Goal: Task Accomplishment & Management: Manage account settings

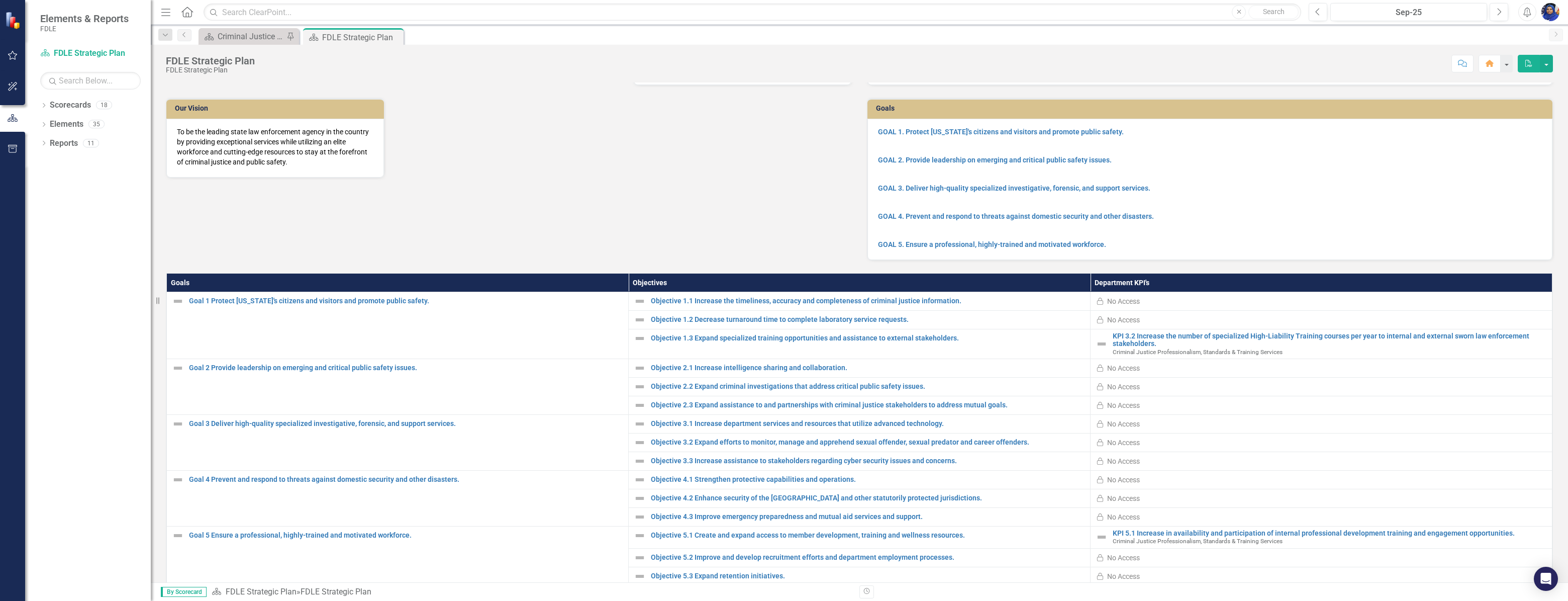
scroll to position [97, 0]
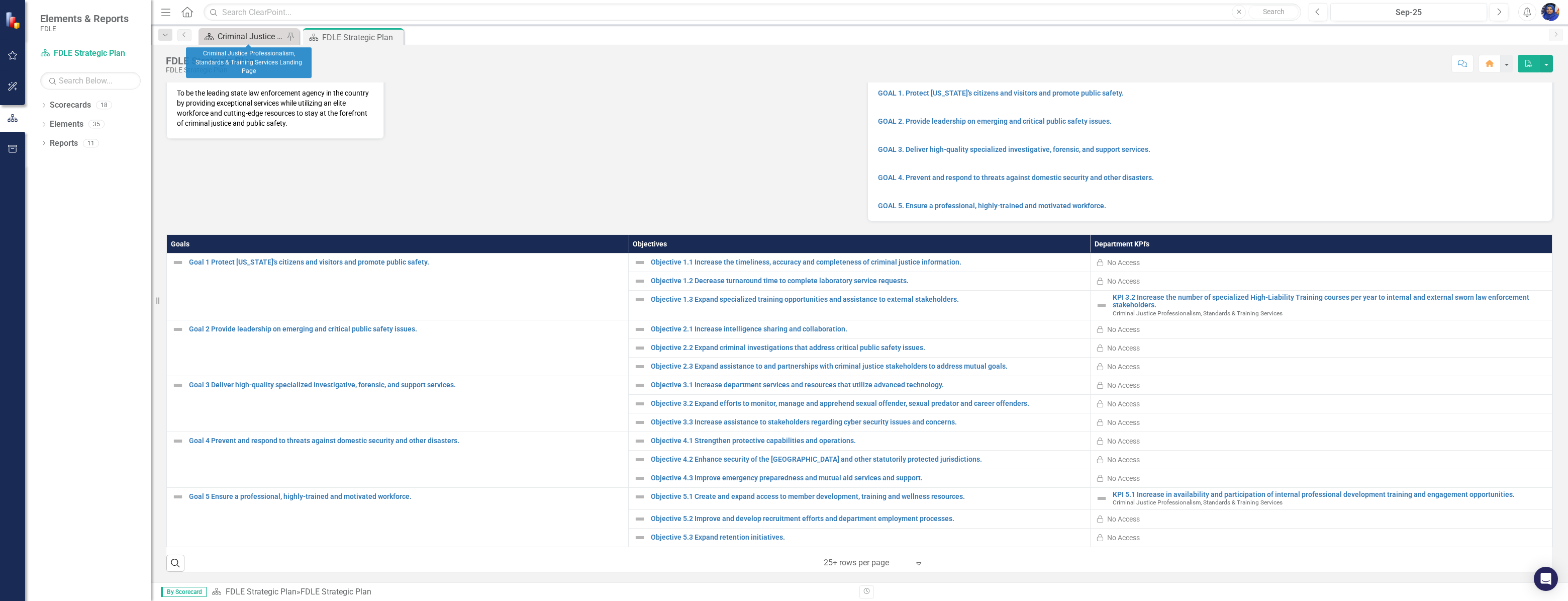
click at [239, 35] on div "Criminal Justice Professionalism, Standards & Training Services Landing Page" at bounding box center [251, 36] width 66 height 12
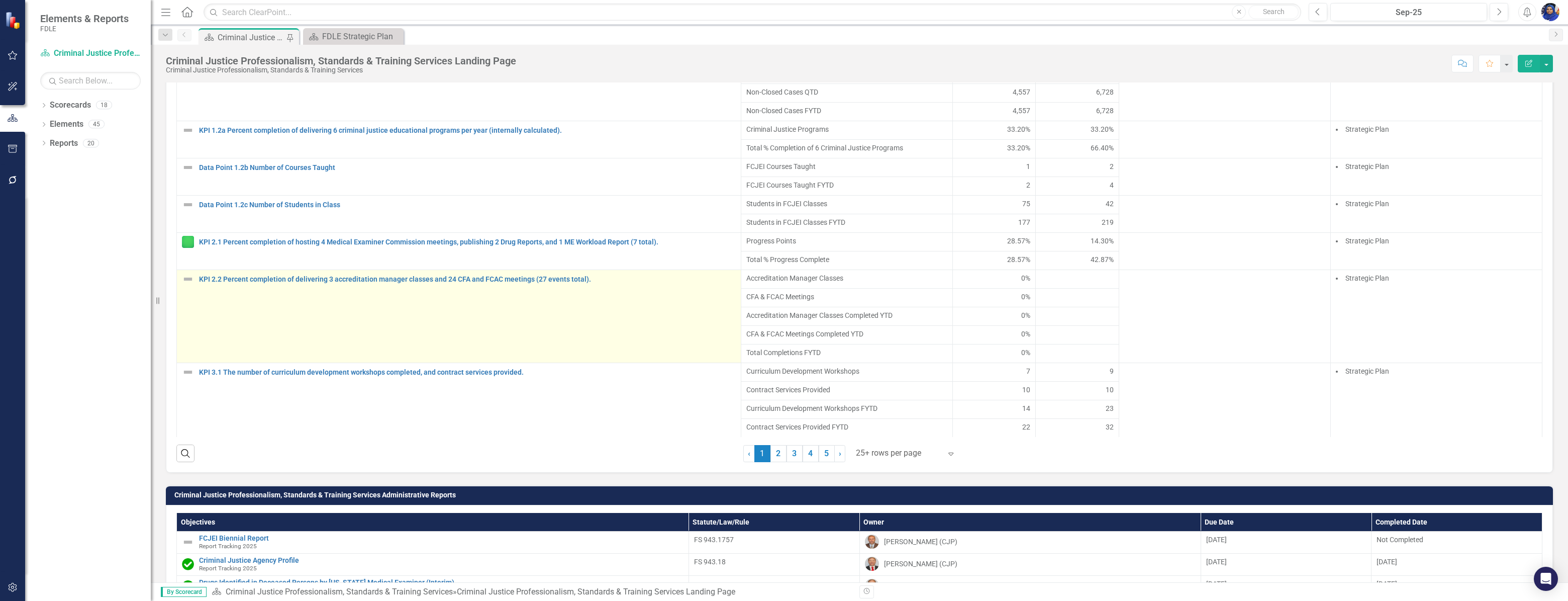
scroll to position [1051, 0]
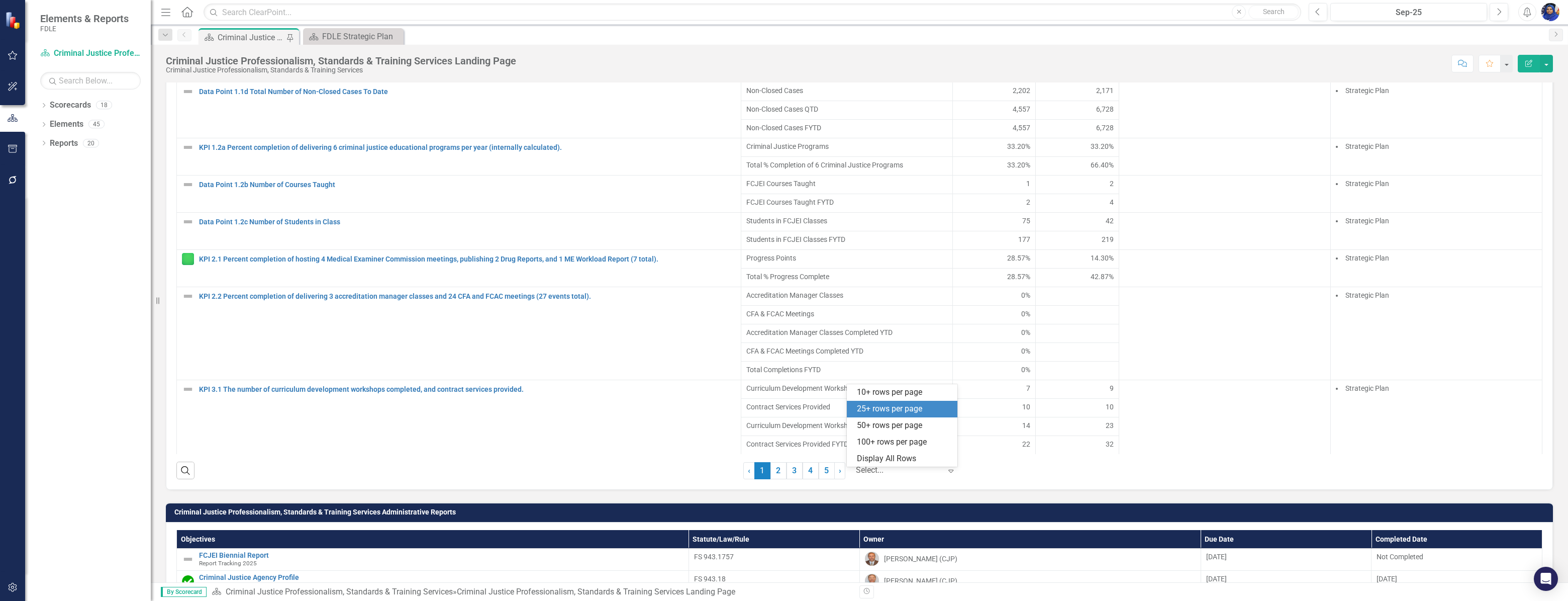
click at [873, 472] on div at bounding box center [898, 471] width 86 height 14
click at [888, 455] on div "Display All Rows" at bounding box center [904, 458] width 94 height 11
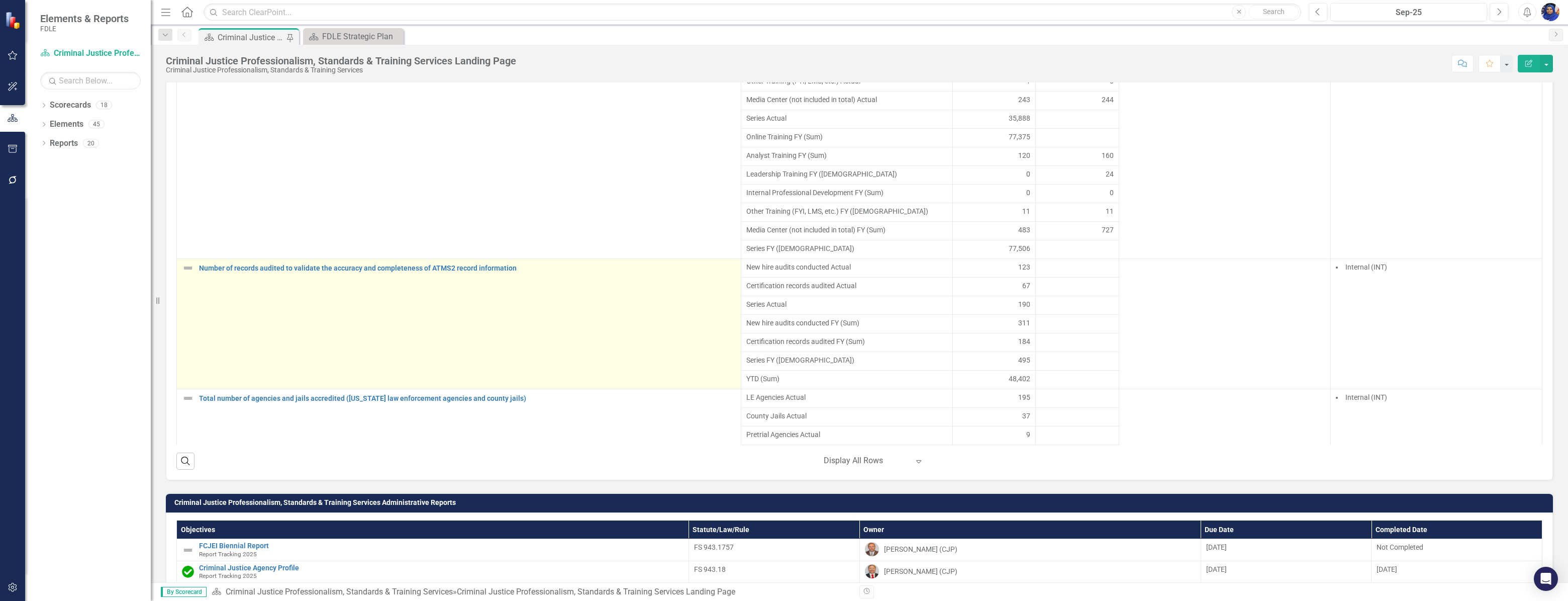
scroll to position [1934, 0]
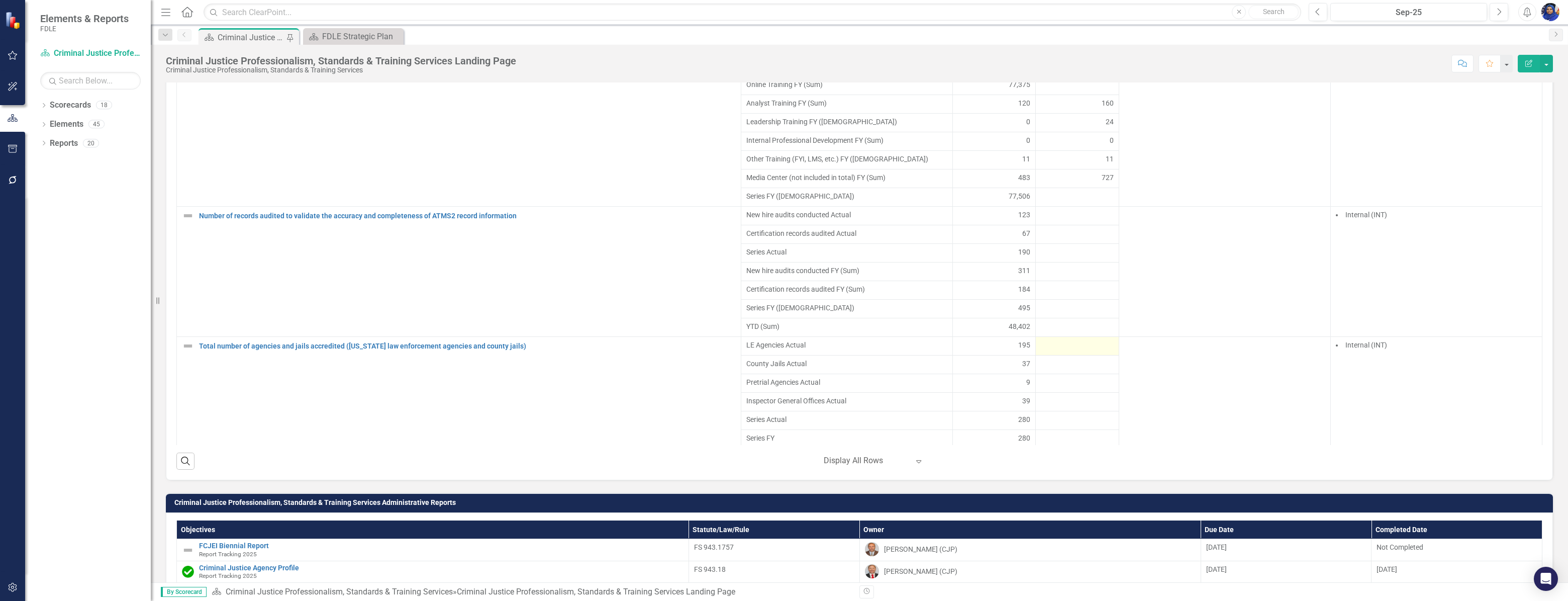
click at [1053, 352] on div at bounding box center [1077, 346] width 73 height 12
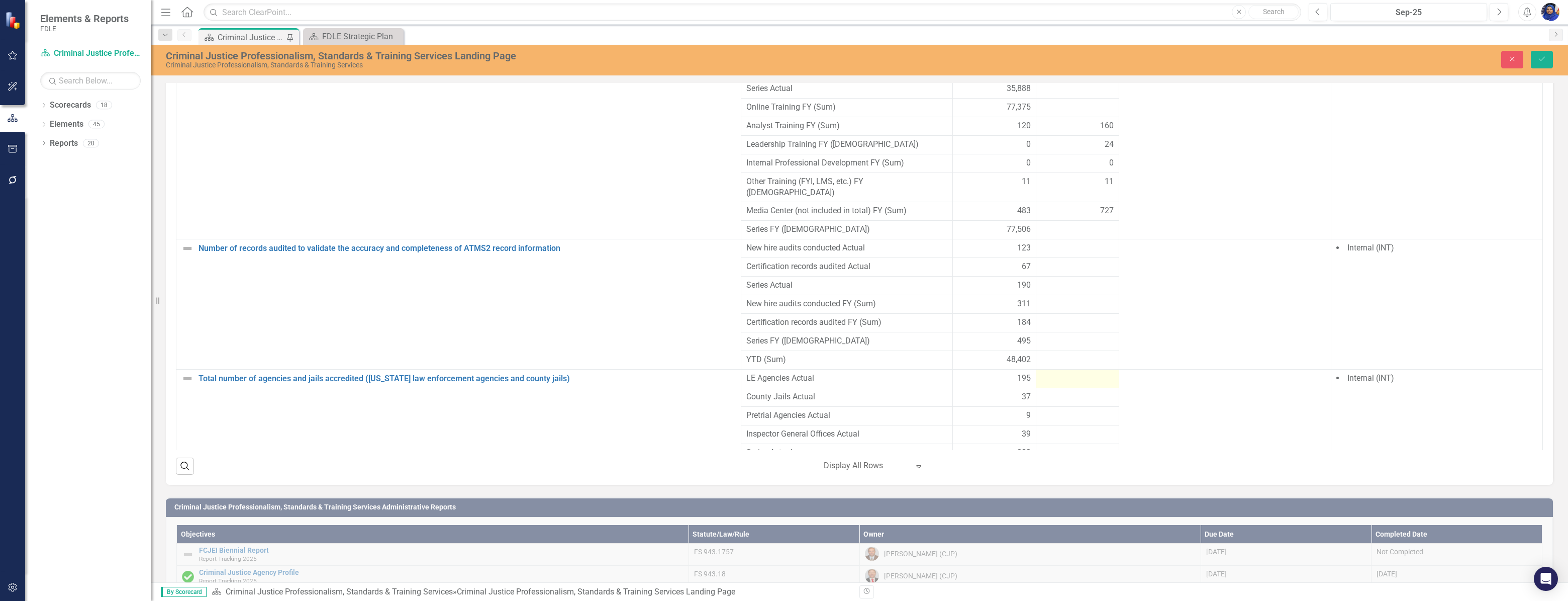
scroll to position [1056, 0]
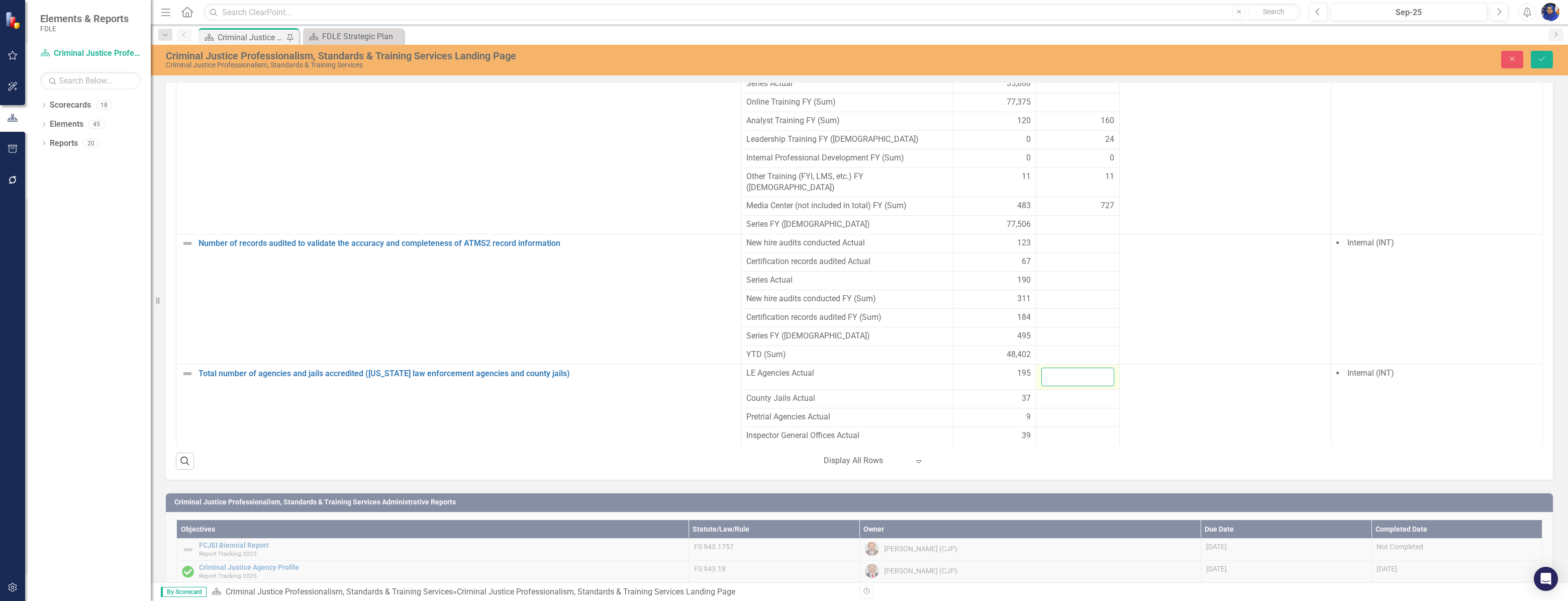
click at [1057, 367] on input "number" at bounding box center [1077, 376] width 73 height 18
type input "195"
click at [1050, 393] on div at bounding box center [1077, 399] width 73 height 12
click at [1050, 393] on input "number" at bounding box center [1077, 402] width 73 height 18
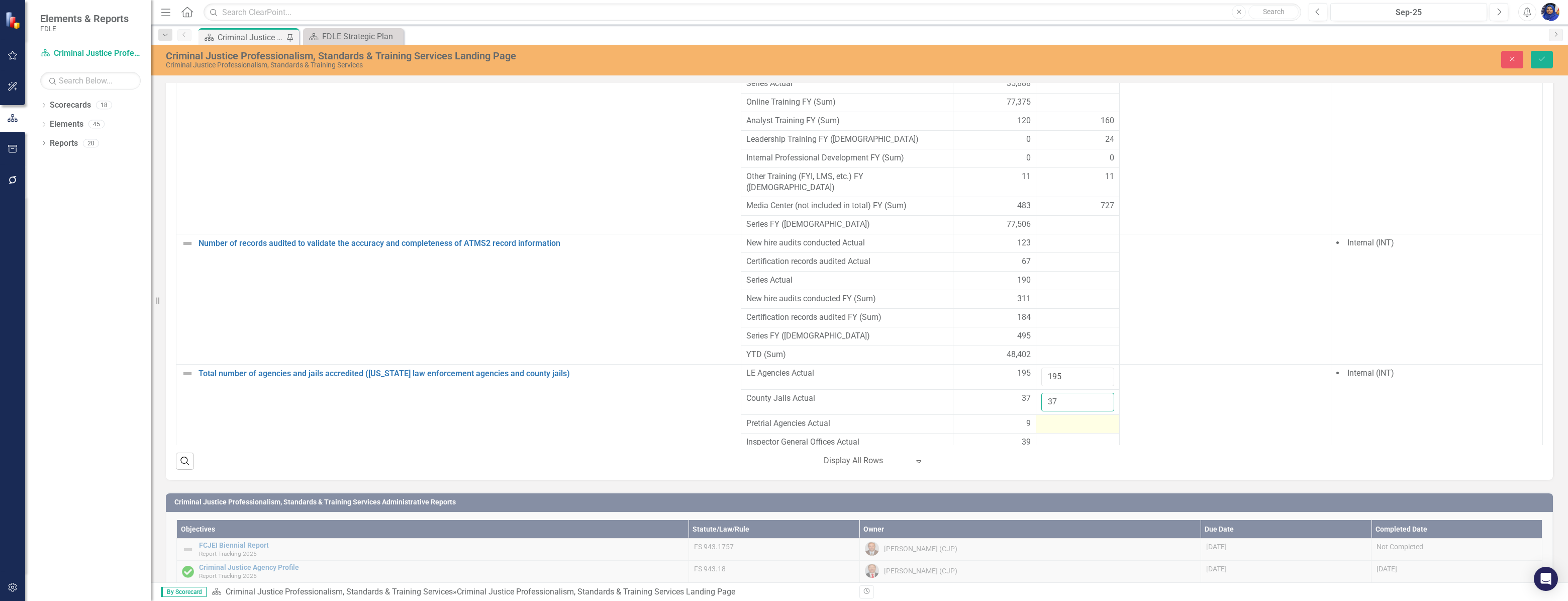
type input "37"
click at [1049, 417] on div at bounding box center [1077, 423] width 73 height 12
click at [1049, 417] on input "number" at bounding box center [1077, 426] width 73 height 18
click at [1509, 59] on icon "Close" at bounding box center [1512, 59] width 9 height 7
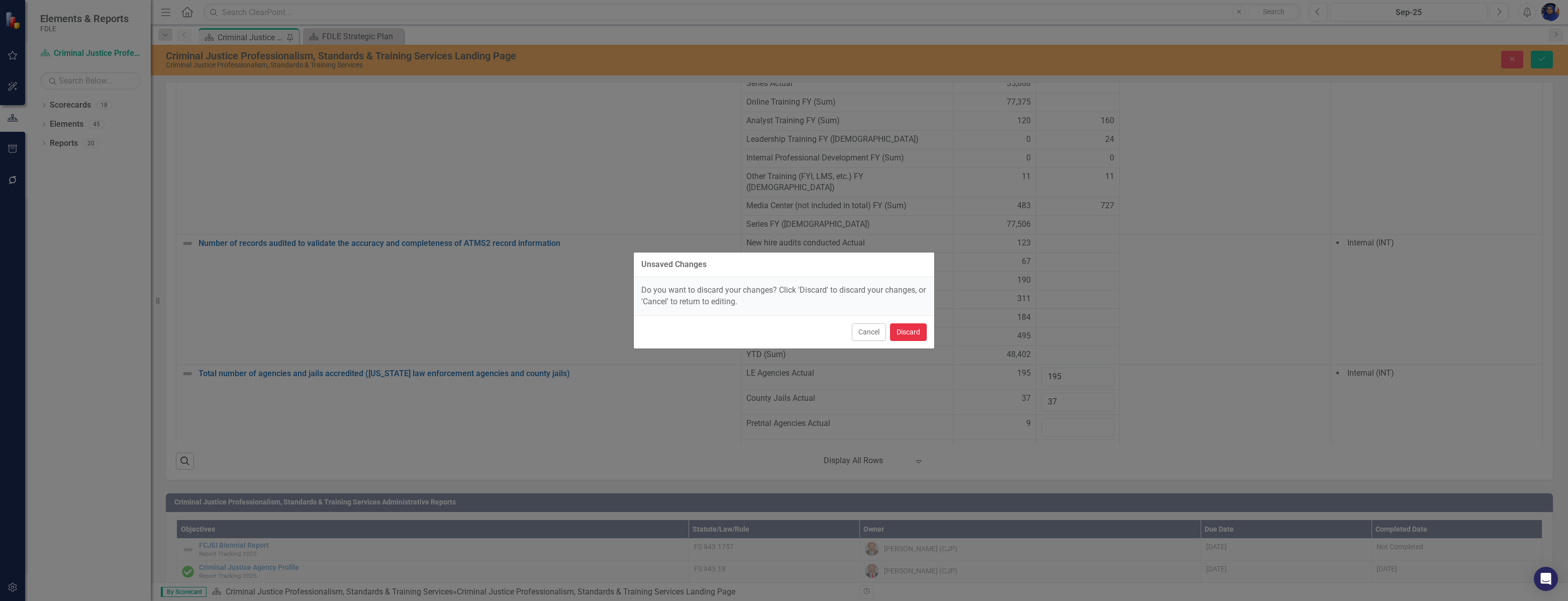
click at [918, 332] on button "Discard" at bounding box center [908, 332] width 37 height 17
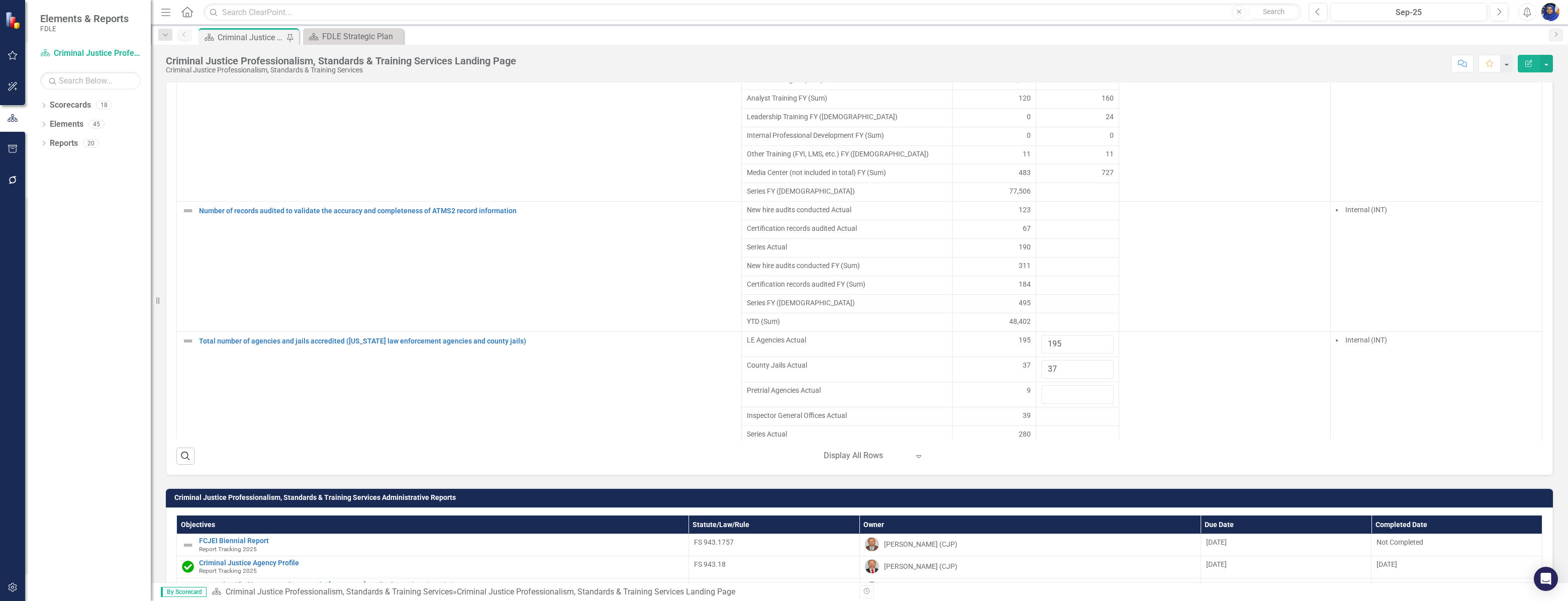
scroll to position [1051, 0]
